Goal: Task Accomplishment & Management: Manage account settings

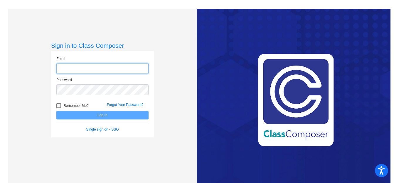
type input "[PERSON_NAME][EMAIL_ADDRESS][PERSON_NAME][DOMAIN_NAME]"
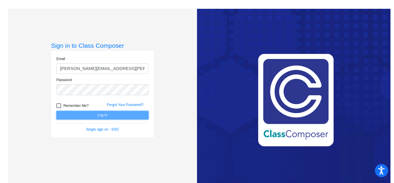
click at [116, 116] on button "Log In" at bounding box center [102, 115] width 92 height 9
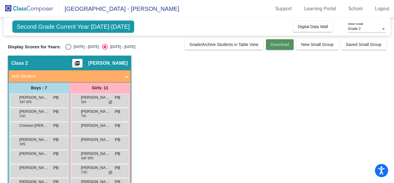
click at [282, 46] on span "Download" at bounding box center [279, 44] width 18 height 5
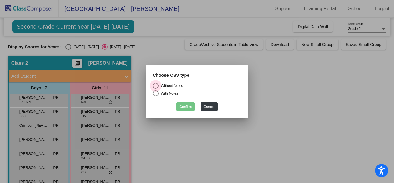
click at [157, 86] on div "Select an option" at bounding box center [156, 86] width 6 height 6
click at [155, 89] on input "Without Notes" at bounding box center [155, 89] width 0 height 0
radio input "true"
click at [189, 109] on button "Confirm" at bounding box center [185, 107] width 18 height 9
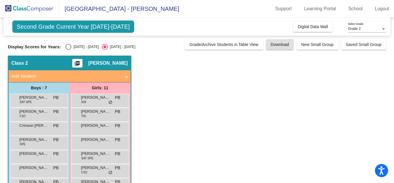
drag, startPoint x: 15, startPoint y: 0, endPoint x: 274, endPoint y: 98, distance: 276.2
click at [274, 98] on app-classroom "Class 2 picture_as_pdf [PERSON_NAME] Add Student First Name Last Name Student I…" at bounding box center [197, 157] width 378 height 202
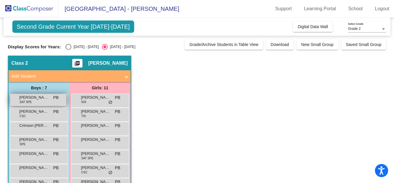
click at [33, 98] on span "[PERSON_NAME]" at bounding box center [33, 98] width 29 height 6
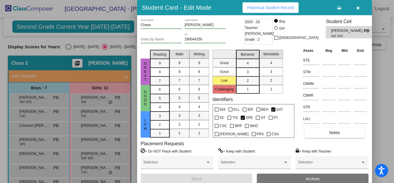
drag, startPoint x: 393, startPoint y: 56, endPoint x: 389, endPoint y: 79, distance: 23.1
click at [389, 79] on div at bounding box center [197, 91] width 394 height 183
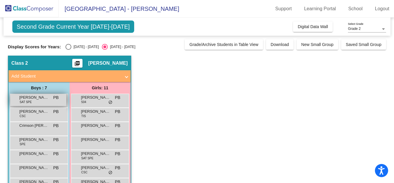
click at [49, 101] on div "[PERSON_NAME] SAT SPE PB lock do_not_disturb_alt" at bounding box center [38, 100] width 56 height 12
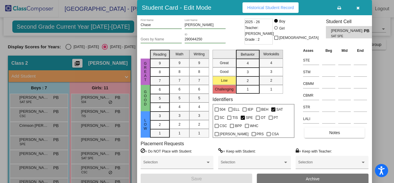
drag, startPoint x: 392, startPoint y: 86, endPoint x: 392, endPoint y: 120, distance: 34.0
click at [392, 120] on div at bounding box center [197, 91] width 394 height 183
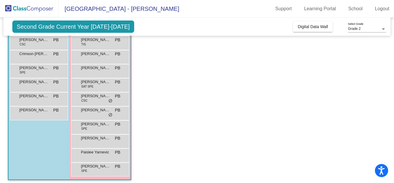
scroll to position [75, 0]
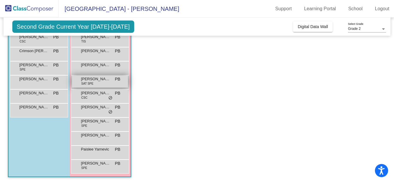
click at [92, 81] on span "[PERSON_NAME]" at bounding box center [95, 79] width 29 height 6
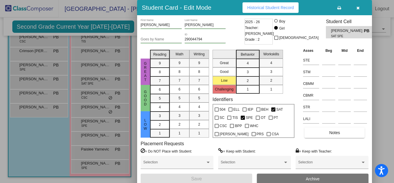
drag, startPoint x: 392, startPoint y: 89, endPoint x: 391, endPoint y: 118, distance: 29.0
click at [391, 118] on div at bounding box center [197, 91] width 394 height 183
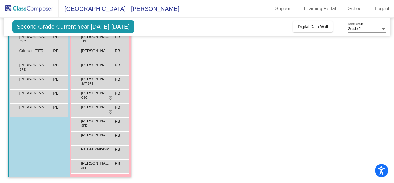
click at [181, 94] on app-classroom "Class 2 picture_as_pdf [PERSON_NAME] Add Student First Name Last Name Student I…" at bounding box center [197, 82] width 378 height 202
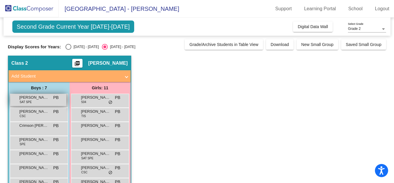
click at [35, 100] on span "[PERSON_NAME]" at bounding box center [33, 98] width 29 height 6
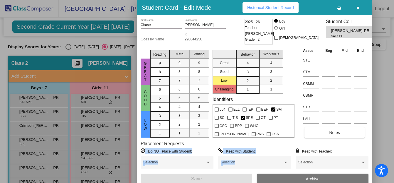
drag, startPoint x: 290, startPoint y: 171, endPoint x: 397, endPoint y: 127, distance: 114.8
click at [393, 127] on html "Accessibility Screen-Reader Guide, Feedback, and Issue Reporting | New window […" at bounding box center [197, 91] width 394 height 183
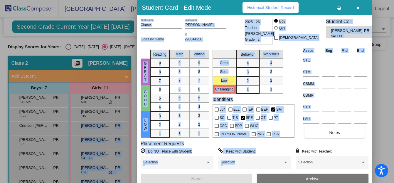
click at [166, 1] on div "Student Card - Edit Mode Historical Student Record" at bounding box center [254, 7] width 235 height 15
click at [356, 6] on icon "button" at bounding box center [357, 8] width 3 height 4
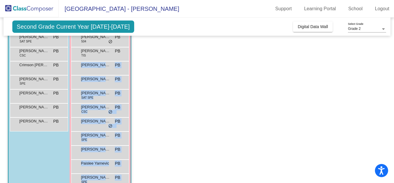
scroll to position [62, 0]
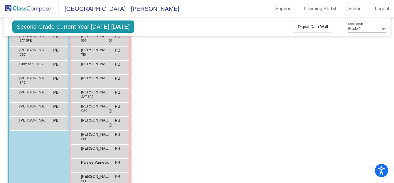
click at [200, 28] on div "Second Grade Current Year [DATE]-[DATE] Add, Move, or Retain Students Off On In…" at bounding box center [197, 27] width 387 height 18
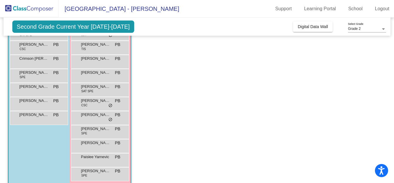
scroll to position [75, 0]
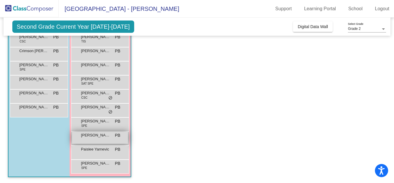
click at [109, 138] on span "[PERSON_NAME]" at bounding box center [95, 136] width 29 height 6
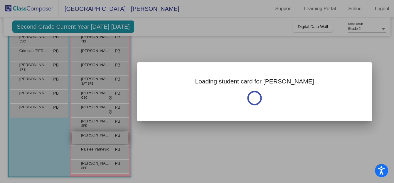
click at [109, 138] on div at bounding box center [197, 91] width 394 height 183
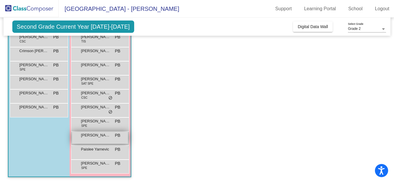
click at [109, 138] on span "[PERSON_NAME]" at bounding box center [95, 136] width 29 height 6
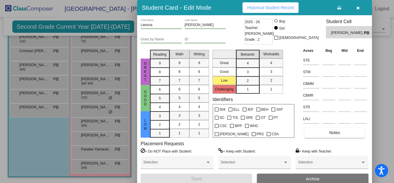
drag, startPoint x: 393, startPoint y: 87, endPoint x: 377, endPoint y: 47, distance: 43.1
click at [377, 47] on div at bounding box center [197, 91] width 394 height 183
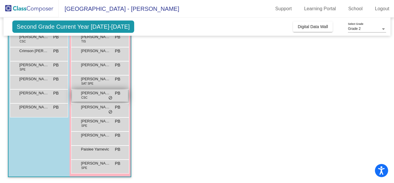
click at [95, 96] on div "[PERSON_NAME] CSC PB lock do_not_disturb_alt" at bounding box center [100, 96] width 56 height 12
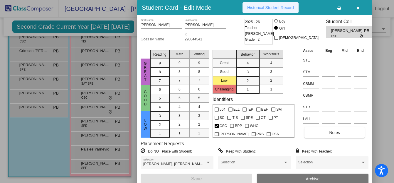
click at [279, 7] on span "Historical Student Record" at bounding box center [270, 7] width 47 height 5
click at [357, 6] on icon "button" at bounding box center [357, 8] width 3 height 4
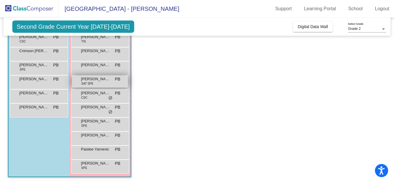
click at [108, 82] on span "[PERSON_NAME]" at bounding box center [95, 79] width 29 height 6
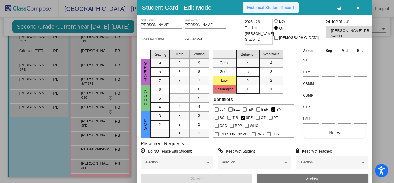
click at [269, 6] on span "Historical Student Record" at bounding box center [270, 7] width 47 height 5
drag, startPoint x: 393, startPoint y: 109, endPoint x: 390, endPoint y: 100, distance: 9.5
click at [390, 100] on div at bounding box center [197, 91] width 394 height 183
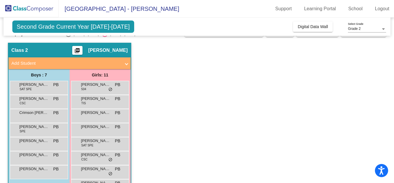
scroll to position [13, 0]
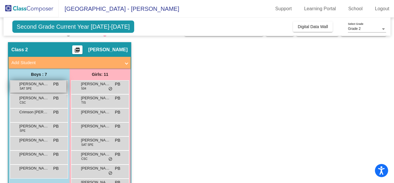
click at [28, 85] on span "[PERSON_NAME]" at bounding box center [33, 84] width 29 height 6
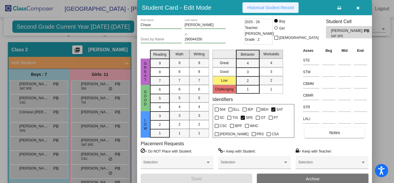
click at [286, 7] on span "Historical Student Record" at bounding box center [270, 7] width 47 height 5
click at [357, 8] on icon "button" at bounding box center [357, 8] width 3 height 4
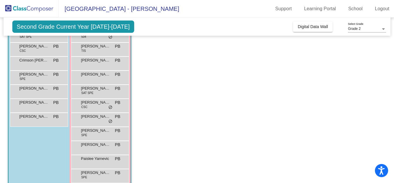
scroll to position [65, 0]
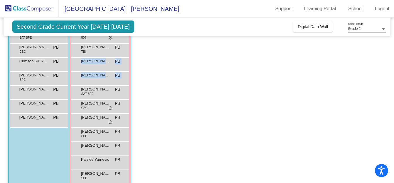
drag, startPoint x: 390, startPoint y: 88, endPoint x: 389, endPoint y: 76, distance: 12.1
click at [389, 72] on mat-sidenav-content "Grade 2 Select Grade Second Grade Current Year [DATE]-[DATE] Add, Move, or Reta…" at bounding box center [197, 101] width 394 height 166
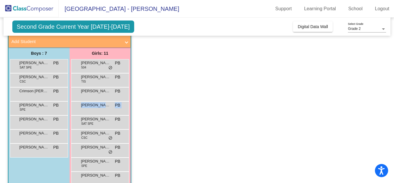
scroll to position [34, 0]
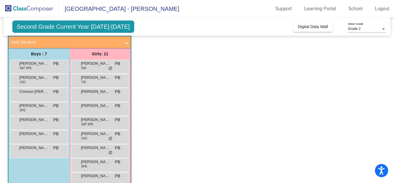
drag, startPoint x: 389, startPoint y: 64, endPoint x: 182, endPoint y: 91, distance: 208.5
click at [182, 91] on mat-sidenav-content "Grade 2 Select Grade Second Grade Current Year [DATE]-[DATE] Add, Move, or Reta…" at bounding box center [197, 101] width 394 height 166
click at [164, 103] on app-classroom "Class 2 picture_as_pdf [PERSON_NAME] Add Student First Name Last Name Student I…" at bounding box center [197, 123] width 378 height 202
click at [96, 64] on span "[PERSON_NAME]" at bounding box center [95, 64] width 29 height 6
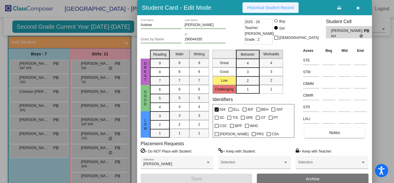
click at [266, 10] on button "Historical Student Record" at bounding box center [270, 7] width 56 height 11
click at [357, 6] on icon "button" at bounding box center [357, 8] width 3 height 4
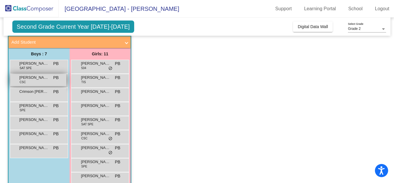
click at [27, 81] on div "[PERSON_NAME] Ford CSC PB lock do_not_disturb_alt" at bounding box center [38, 80] width 56 height 12
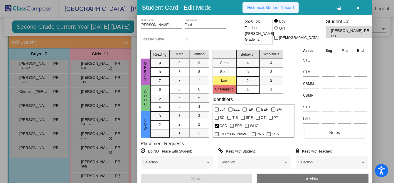
click at [274, 6] on span "Historical Student Record" at bounding box center [270, 7] width 47 height 5
click at [357, 7] on icon "button" at bounding box center [357, 8] width 3 height 4
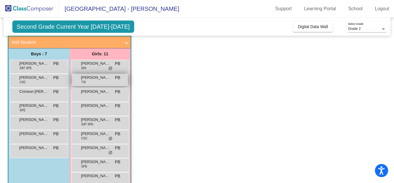
click at [96, 81] on div "[PERSON_NAME] TIS PB lock do_not_disturb_alt" at bounding box center [100, 80] width 56 height 12
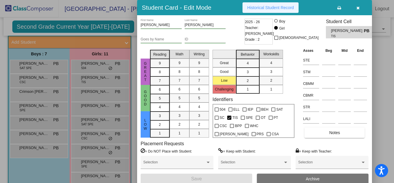
click at [266, 5] on span "Historical Student Record" at bounding box center [270, 7] width 47 height 5
click at [112, 108] on div at bounding box center [197, 91] width 394 height 183
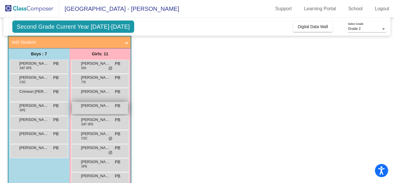
click at [112, 109] on div "[PERSON_NAME] PB lock do_not_disturb_alt" at bounding box center [100, 108] width 56 height 12
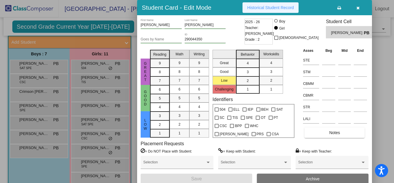
click at [261, 9] on span "Historical Student Record" at bounding box center [270, 7] width 47 height 5
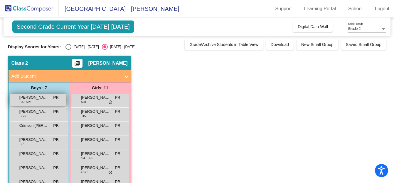
click at [37, 99] on span "[PERSON_NAME]" at bounding box center [33, 98] width 29 height 6
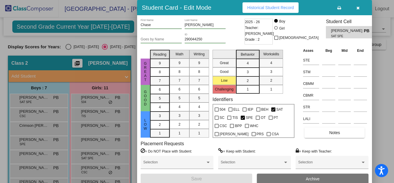
click at [257, 4] on button "Historical Student Record" at bounding box center [270, 7] width 56 height 11
click at [357, 6] on icon "button" at bounding box center [357, 8] width 3 height 4
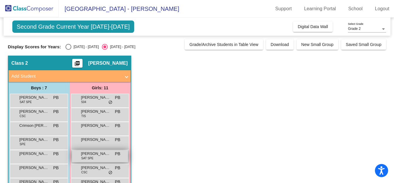
click at [94, 155] on span "[PERSON_NAME]" at bounding box center [95, 154] width 29 height 6
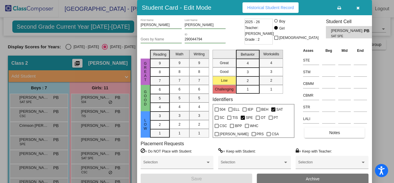
click at [264, 13] on div "Student Card - Edit Mode Historical Student Record" at bounding box center [254, 7] width 235 height 15
click at [264, 5] on button "Historical Student Record" at bounding box center [270, 7] width 56 height 11
click at [355, 6] on button "button" at bounding box center [357, 7] width 19 height 11
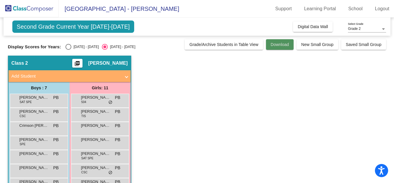
click at [278, 44] on span "Download" at bounding box center [279, 44] width 18 height 5
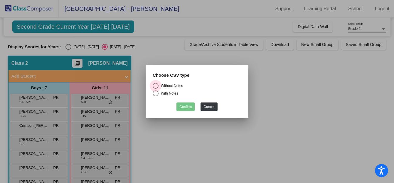
click at [155, 85] on div "Select an option" at bounding box center [156, 86] width 6 height 6
click at [155, 89] on input "Without Notes" at bounding box center [155, 89] width 0 height 0
radio input "true"
click at [183, 104] on button "Confirm" at bounding box center [185, 107] width 18 height 9
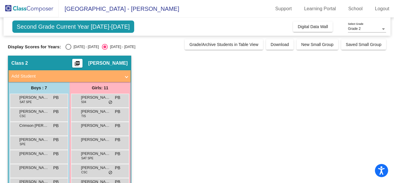
drag, startPoint x: 331, startPoint y: 1, endPoint x: 173, endPoint y: 82, distance: 178.4
click at [173, 82] on app-classroom "Class 2 picture_as_pdf [PERSON_NAME] Add Student First Name Last Name Student I…" at bounding box center [197, 157] width 378 height 202
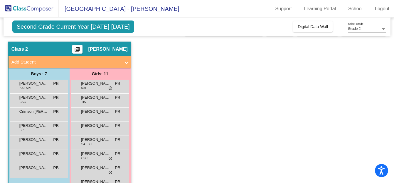
scroll to position [11, 0]
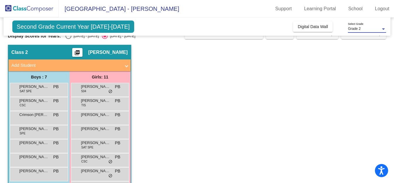
click at [384, 31] on div at bounding box center [382, 29] width 5 height 4
click at [338, 82] on div at bounding box center [197, 91] width 394 height 183
click at [81, 51] on mat-icon "picture_as_pdf" at bounding box center [77, 54] width 7 height 8
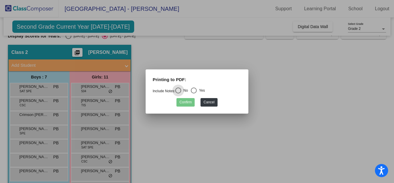
click at [196, 89] on div "Select an option" at bounding box center [194, 91] width 6 height 6
click at [194, 94] on input "Yes" at bounding box center [193, 94] width 0 height 0
radio input "true"
click at [185, 102] on button "Confirm" at bounding box center [185, 102] width 18 height 9
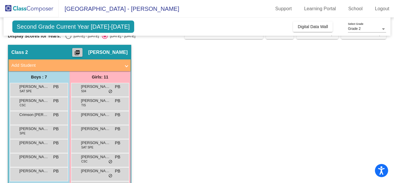
click at [81, 52] on mat-icon "picture_as_pdf" at bounding box center [77, 54] width 7 height 8
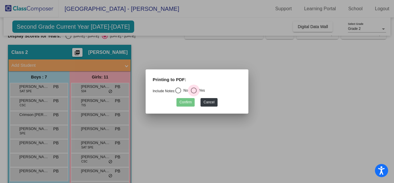
click at [196, 88] on div "Select an option" at bounding box center [194, 91] width 6 height 6
click at [194, 94] on input "Yes" at bounding box center [193, 94] width 0 height 0
radio input "true"
click at [187, 101] on button "Confirm" at bounding box center [185, 102] width 18 height 9
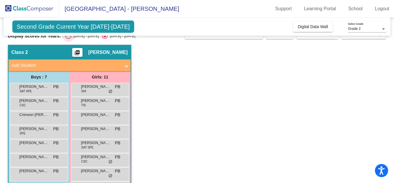
click at [65, 36] on div "Select an option" at bounding box center [68, 36] width 6 height 6
click at [68, 39] on input "[DATE] - [DATE]" at bounding box center [68, 39] width 0 height 0
radio input "true"
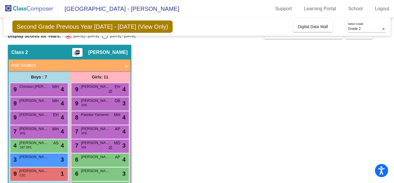
click at [81, 52] on mat-icon "picture_as_pdf" at bounding box center [77, 54] width 7 height 8
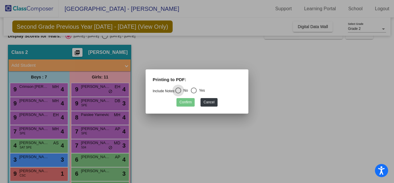
click at [194, 90] on div "Select an option" at bounding box center [194, 91] width 6 height 6
click at [194, 94] on input "Yes" at bounding box center [193, 94] width 0 height 0
radio input "true"
click at [186, 100] on button "Confirm" at bounding box center [185, 102] width 18 height 9
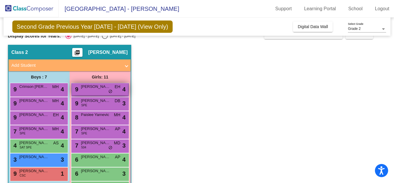
click at [116, 86] on span "EH" at bounding box center [117, 87] width 6 height 6
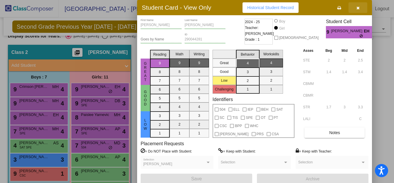
click at [358, 5] on span "button" at bounding box center [357, 7] width 3 height 5
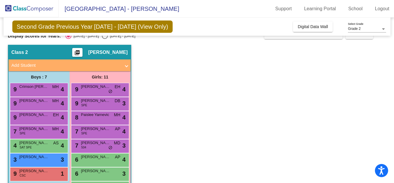
click at [94, 36] on div "Second Grade Previous Year 2024 - 2025 (View Only) Add, Move, or Retain Student…" at bounding box center [197, 27] width 387 height 18
click at [95, 36] on div "Second Grade Previous Year 2024 - 2025 (View Only) Add, Move, or Retain Student…" at bounding box center [197, 27] width 387 height 18
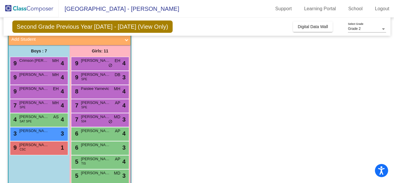
scroll to position [0, 0]
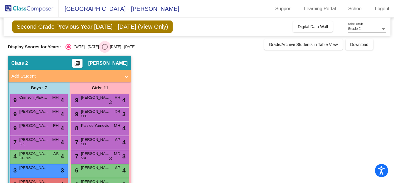
click at [102, 44] on div "Select an option" at bounding box center [105, 47] width 6 height 6
click at [104, 50] on input "[DATE] - [DATE]" at bounding box center [104, 50] width 0 height 0
radio input "true"
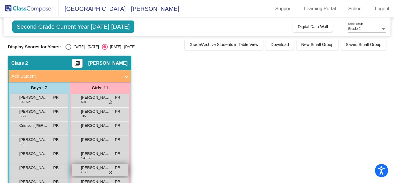
click at [83, 173] on span "CSC" at bounding box center [84, 172] width 6 height 4
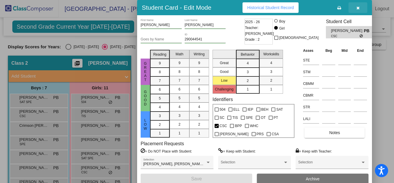
click at [358, 9] on icon "button" at bounding box center [357, 8] width 3 height 4
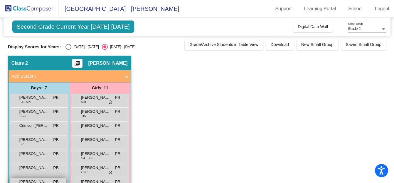
click at [39, 180] on span "[PERSON_NAME]" at bounding box center [33, 182] width 29 height 6
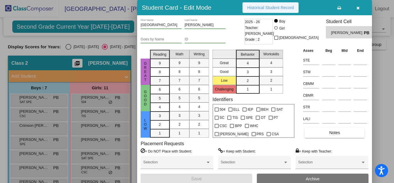
click at [275, 6] on span "Historical Student Record" at bounding box center [270, 7] width 47 height 5
click at [357, 6] on icon "button" at bounding box center [357, 8] width 3 height 4
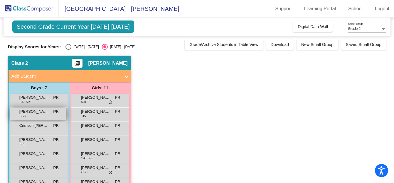
click at [35, 114] on span "[PERSON_NAME]" at bounding box center [33, 112] width 29 height 6
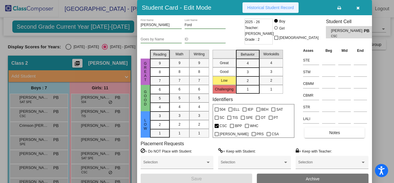
click at [272, 5] on span "Historical Student Record" at bounding box center [270, 7] width 47 height 5
click at [355, 9] on button "button" at bounding box center [357, 7] width 19 height 11
